Goal: Task Accomplishment & Management: Use online tool/utility

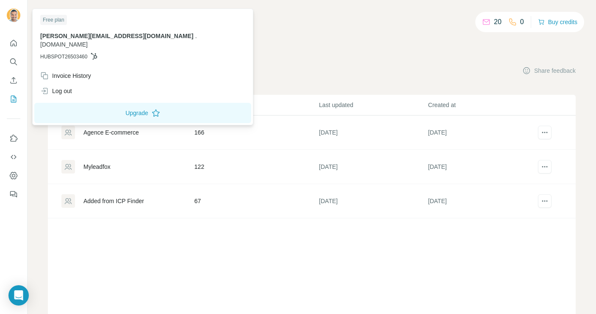
click at [97, 53] on icon at bounding box center [94, 56] width 7 height 7
click at [91, 72] on div "Invoice History" at bounding box center [65, 76] width 51 height 8
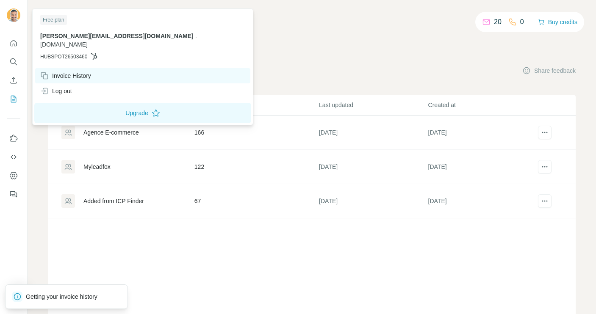
click at [91, 72] on div "Invoice History" at bounding box center [65, 76] width 51 height 8
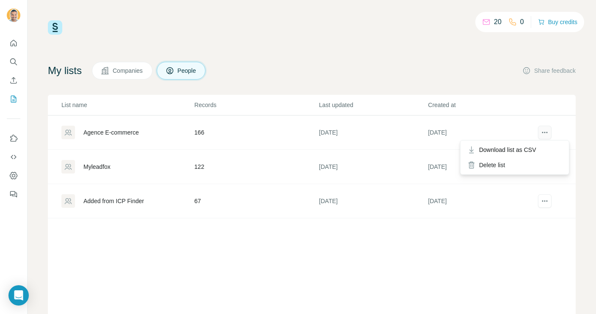
click at [548, 130] on icon "actions" at bounding box center [545, 132] width 8 height 8
click at [203, 134] on td "166" at bounding box center [256, 133] width 125 height 34
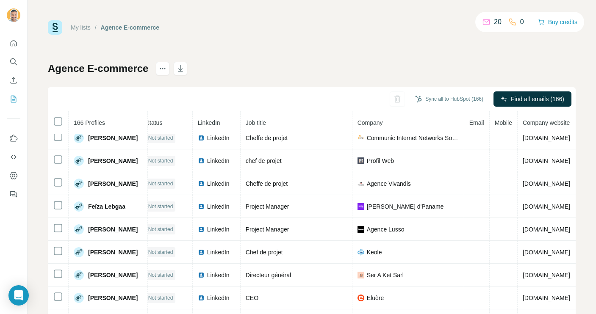
scroll to position [282, 0]
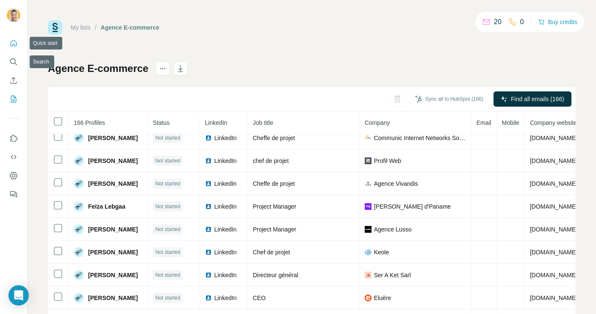
click at [12, 47] on button "Quick start" at bounding box center [14, 43] width 14 height 15
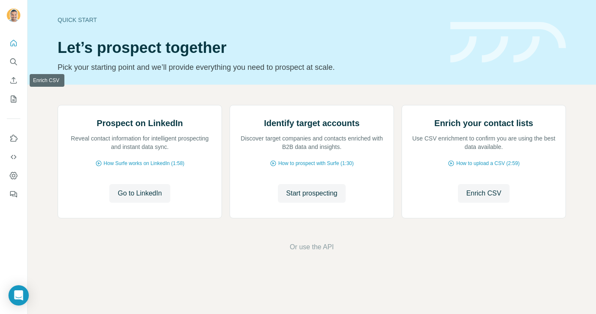
click at [13, 93] on button "My lists" at bounding box center [14, 99] width 14 height 15
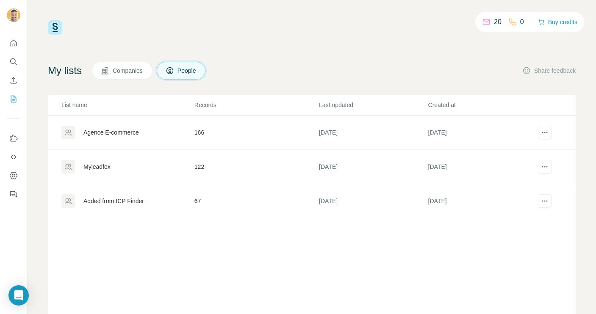
click at [108, 197] on div "Added from ICP Finder" at bounding box center [113, 201] width 61 height 8
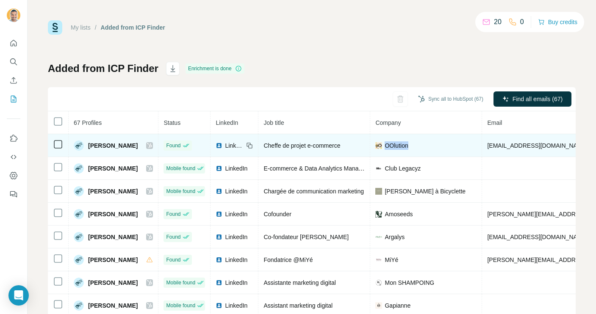
drag, startPoint x: 411, startPoint y: 145, endPoint x: 382, endPoint y: 145, distance: 29.2
click at [382, 145] on div "OOlution" at bounding box center [425, 146] width 101 height 8
copy span "OOlution"
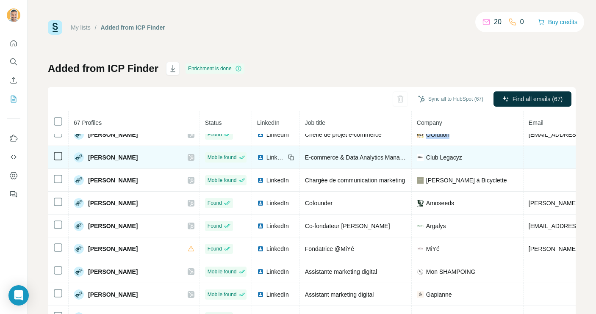
scroll to position [6, 0]
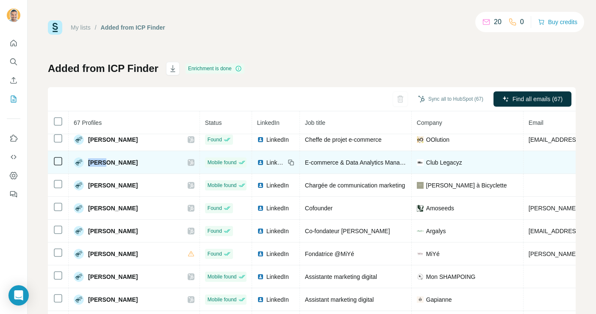
drag, startPoint x: 87, startPoint y: 162, endPoint x: 103, endPoint y: 162, distance: 15.7
click at [103, 162] on div "[PERSON_NAME]" at bounding box center [106, 163] width 64 height 10
copy span "Ankit"
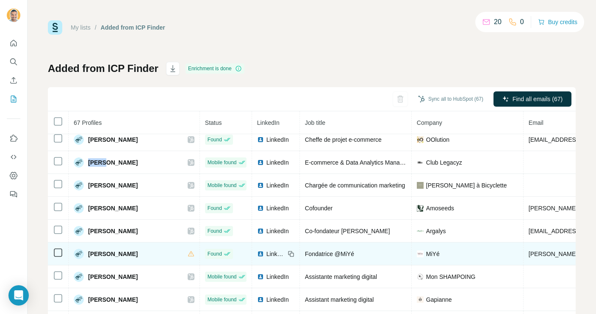
scroll to position [0, 0]
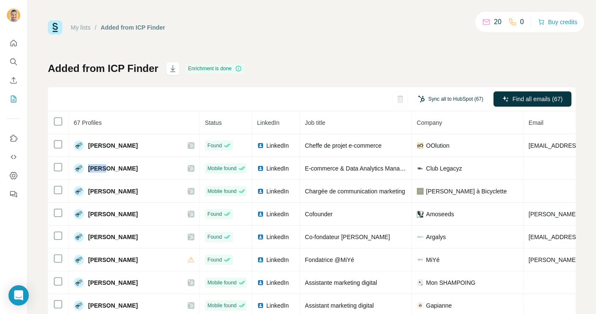
click at [433, 103] on button "Sync all to HubSpot (67)" at bounding box center [450, 99] width 77 height 13
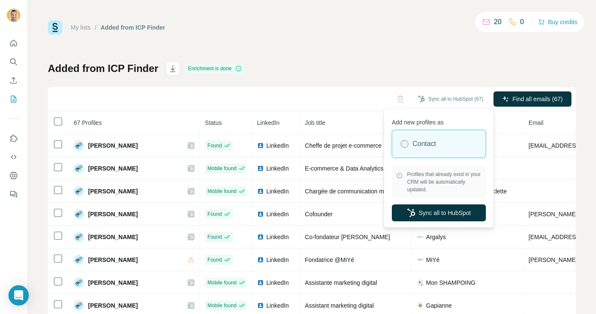
click at [433, 74] on div "Added from ICP Finder Enrichment is done Sync all to HubSpot (67) Find all emai…" at bounding box center [312, 198] width 528 height 273
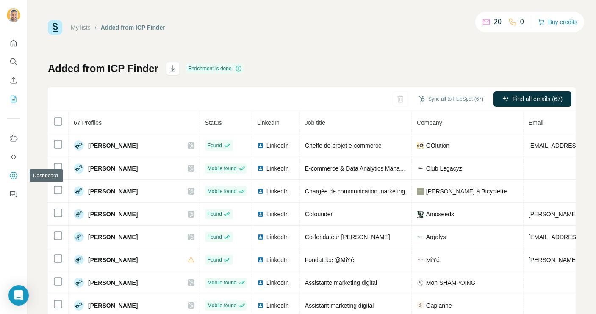
click at [17, 173] on icon "Dashboard" at bounding box center [13, 176] width 8 height 8
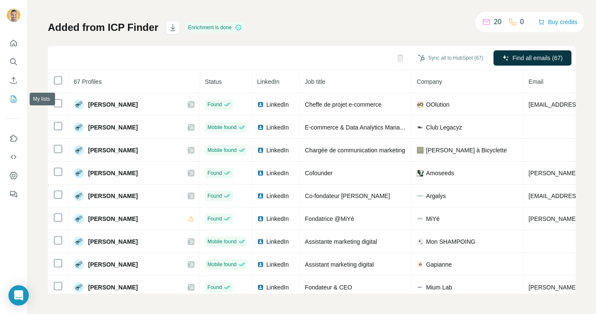
click at [16, 93] on button "My lists" at bounding box center [14, 99] width 14 height 15
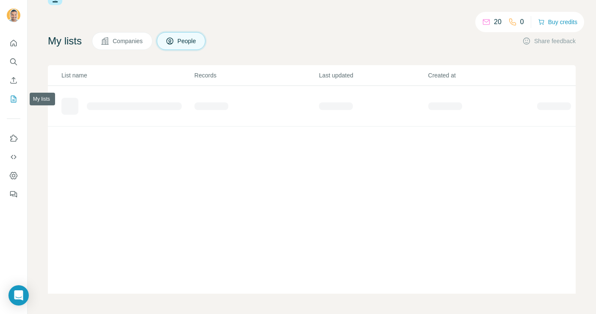
click at [14, 99] on icon "My lists" at bounding box center [13, 99] width 8 height 8
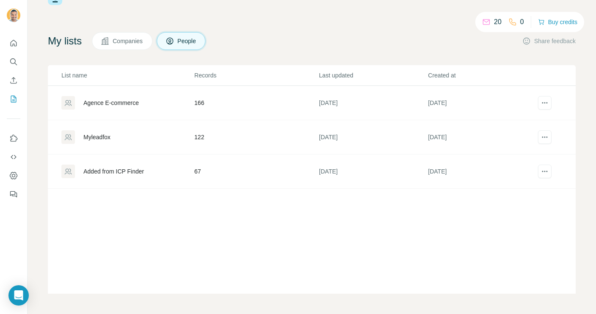
click at [117, 102] on div "Agence E-commerce" at bounding box center [111, 103] width 56 height 8
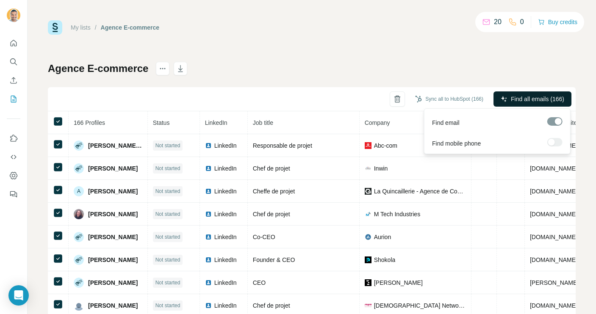
click at [546, 97] on span "Find all emails (166)" at bounding box center [537, 99] width 53 height 8
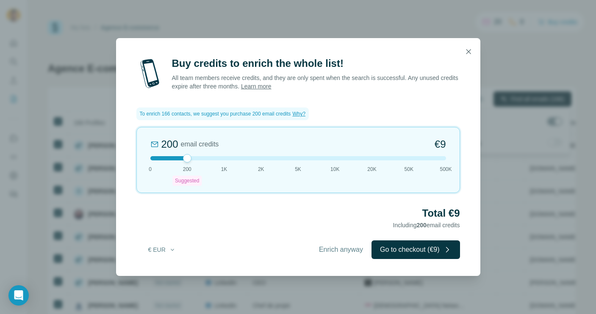
drag, startPoint x: 183, startPoint y: 156, endPoint x: 111, endPoint y: 156, distance: 71.6
click at [113, 156] on div "Buy credits to enrich the whole list! All team members receive credits, and the…" at bounding box center [298, 157] width 596 height 314
click at [337, 247] on span "Enrich anyway" at bounding box center [341, 250] width 44 height 10
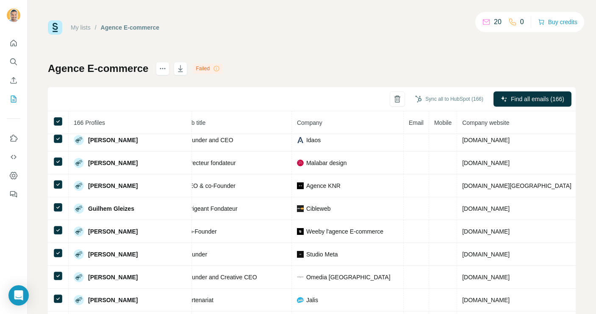
scroll to position [1473, 112]
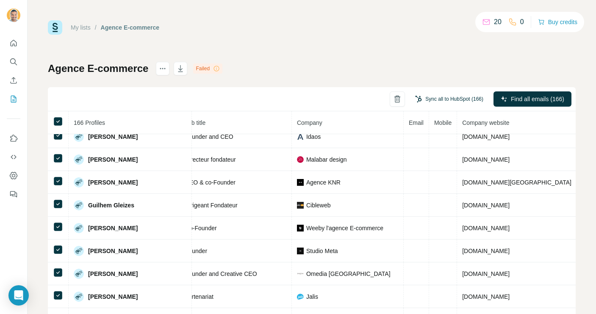
click at [443, 97] on button "Sync all to HubSpot (166)" at bounding box center [449, 99] width 80 height 13
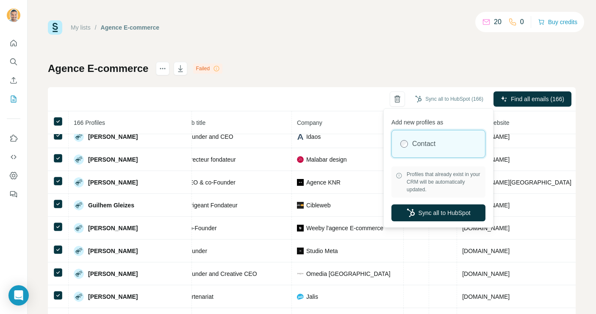
click at [452, 62] on div "Agence E-commerce Failed Sync all to HubSpot (166) Find all emails (166) 166 Pr…" at bounding box center [312, 198] width 528 height 273
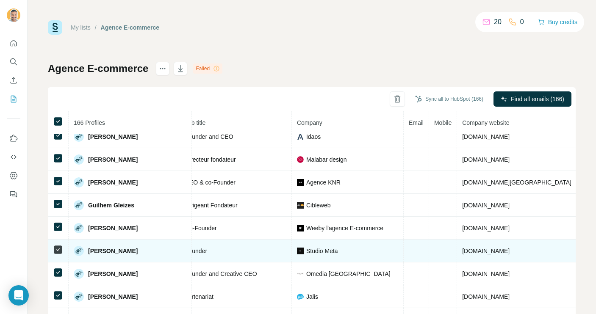
scroll to position [1473, 0]
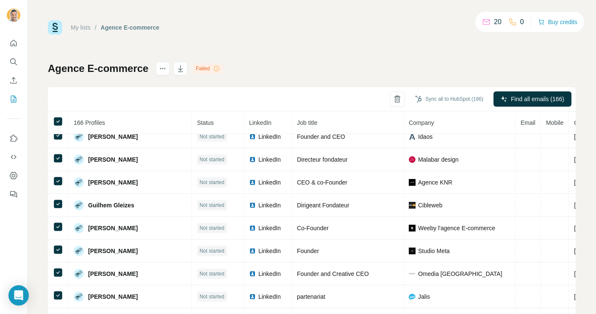
click at [494, 21] on p "20" at bounding box center [498, 22] width 8 height 10
click at [550, 24] on button "Buy credits" at bounding box center [557, 22] width 39 height 12
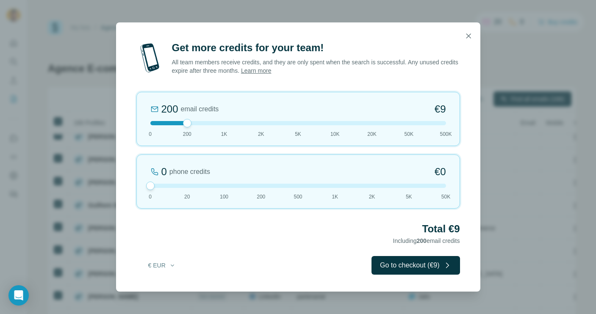
drag, startPoint x: 186, startPoint y: 187, endPoint x: 131, endPoint y: 187, distance: 54.7
click at [131, 187] on div "Get more credits for your team! All team members receive credits, and they are …" at bounding box center [298, 166] width 364 height 251
drag, startPoint x: 187, startPoint y: 124, endPoint x: 251, endPoint y: 122, distance: 64.4
click at [251, 122] on div at bounding box center [298, 123] width 296 height 4
